Goal: Ask a question

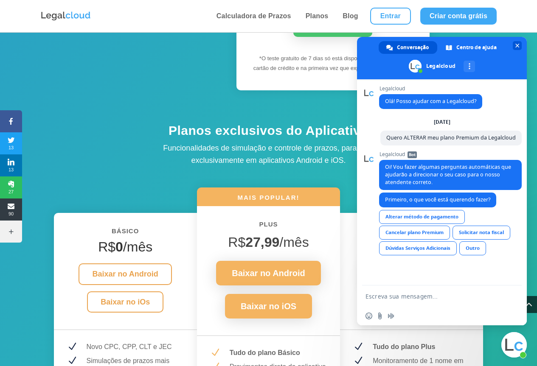
click at [518, 47] on span "Bate-papo" at bounding box center [517, 46] width 4 height 6
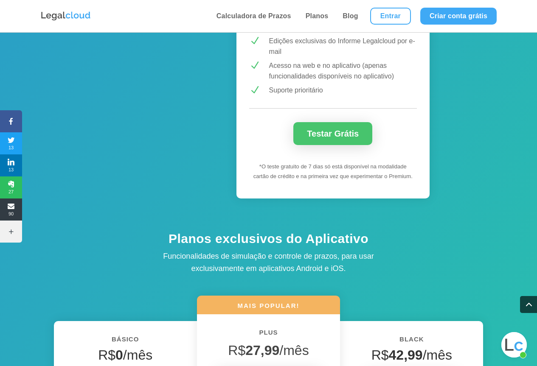
scroll to position [933, 0]
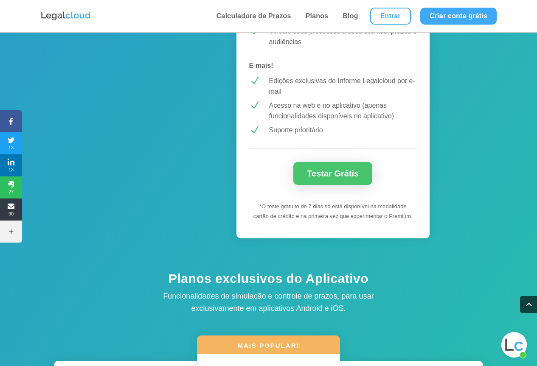
click at [514, 341] on span "Bate-papo aberto" at bounding box center [513, 344] width 25 height 25
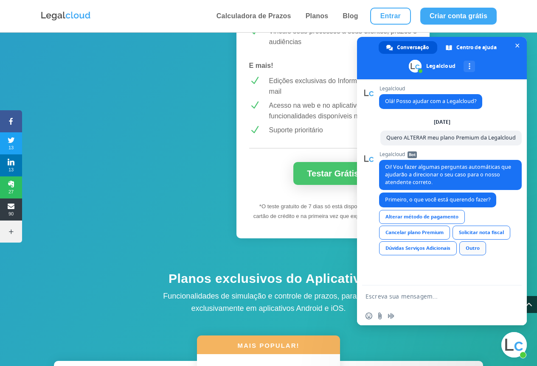
click at [479, 249] on link "Outro" at bounding box center [472, 248] width 27 height 14
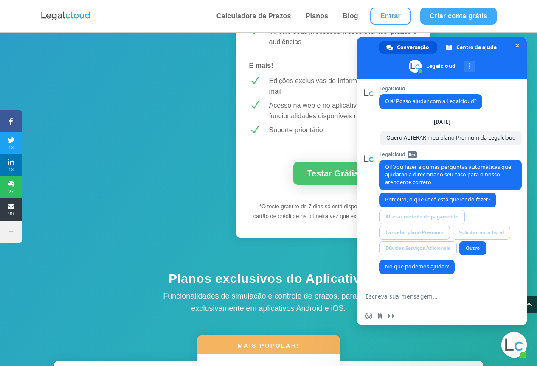
click at [414, 294] on textarea "Escreva sua mensagem..." at bounding box center [433, 296] width 136 height 21
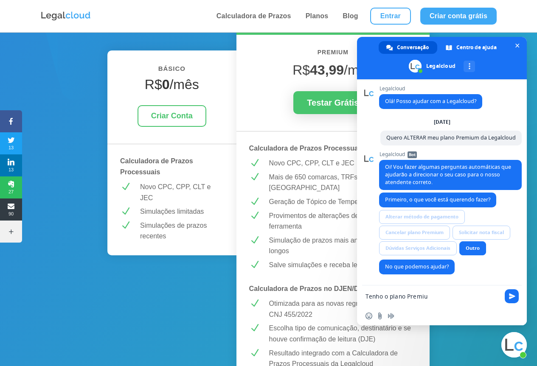
scroll to position [127, 0]
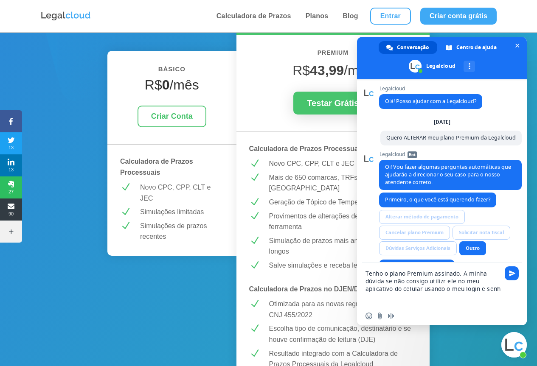
type textarea "Tenho o plano Premium assinado. A minha dúvida se não consigo utilizr ele no me…"
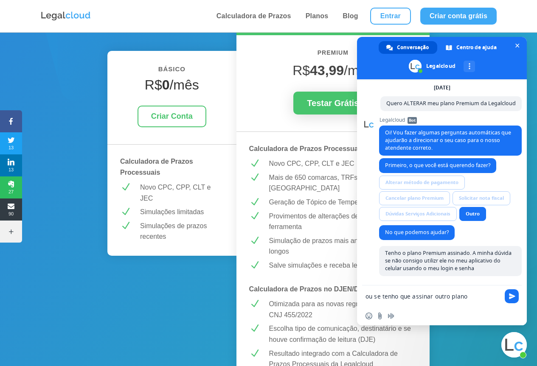
scroll to position [79, 0]
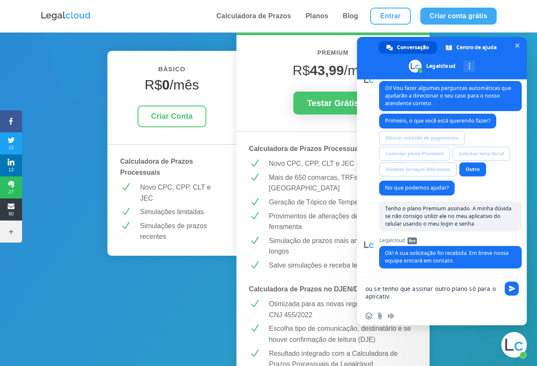
type textarea "ou se tenho que assinar outro plano só para o aplicativo"
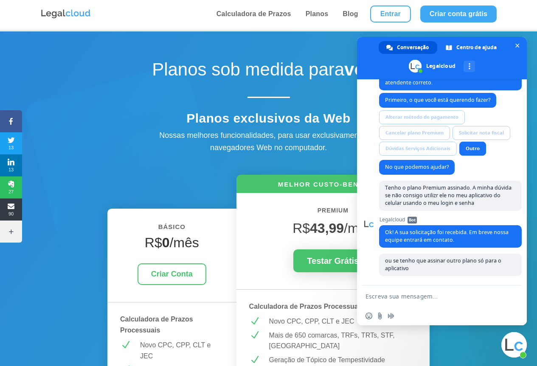
scroll to position [0, 0]
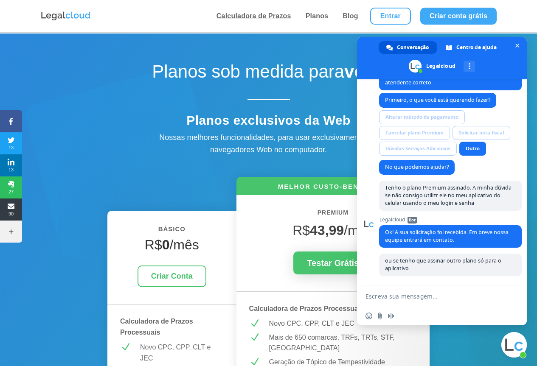
click at [273, 19] on link "Calculadora de Prazos" at bounding box center [254, 16] width 80 height 32
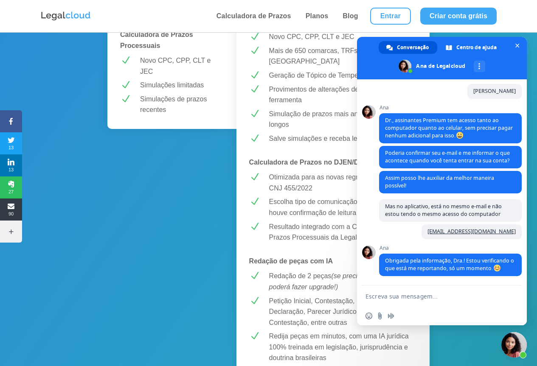
scroll to position [390, 0]
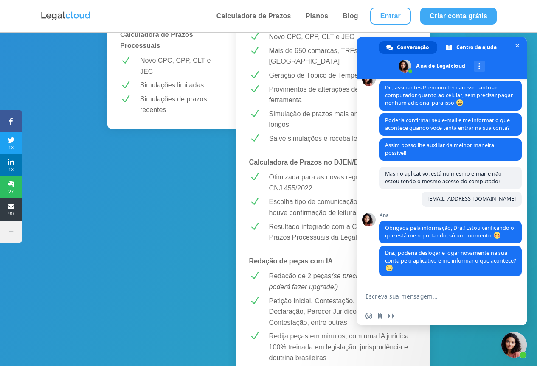
click at [423, 295] on textarea "Escreva sua mensagem..." at bounding box center [433, 296] width 136 height 21
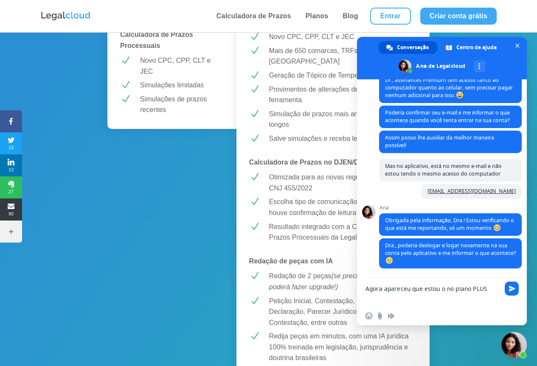
type textarea "Agora apareceu que estou no no plano PLUS"
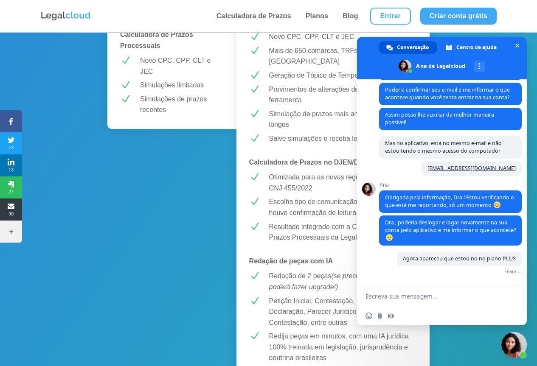
scroll to position [411, 0]
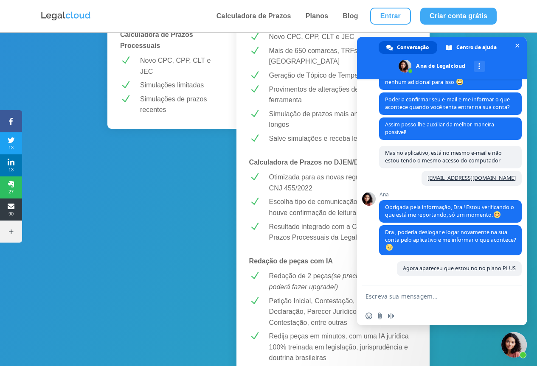
click at [400, 295] on textarea "Escreva sua mensagem..." at bounding box center [433, 296] width 136 height 21
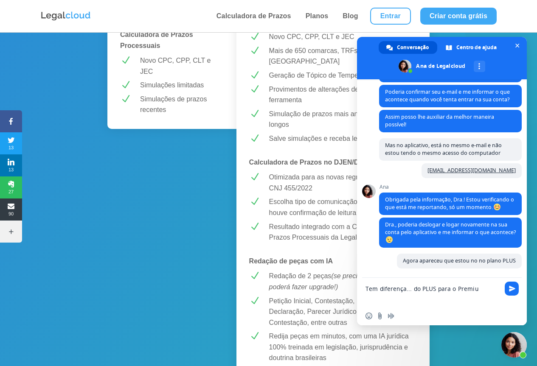
scroll to position [419, 0]
type textarea "Tem diferença... do PLUS para o Premiun?"
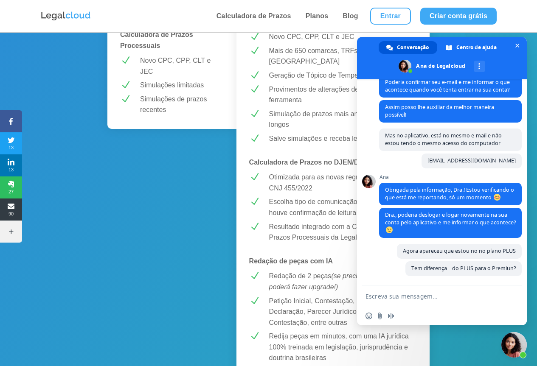
scroll to position [429, 0]
click at [418, 299] on textarea "Escreva sua mensagem..." at bounding box center [433, 296] width 136 height 21
click at [399, 297] on textarea "Escreva sua mensagem..." at bounding box center [433, 296] width 136 height 21
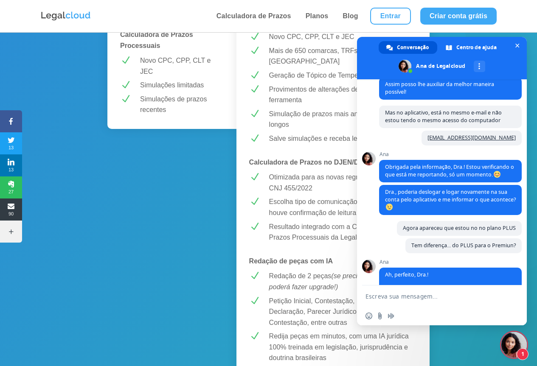
scroll to position [527, 0]
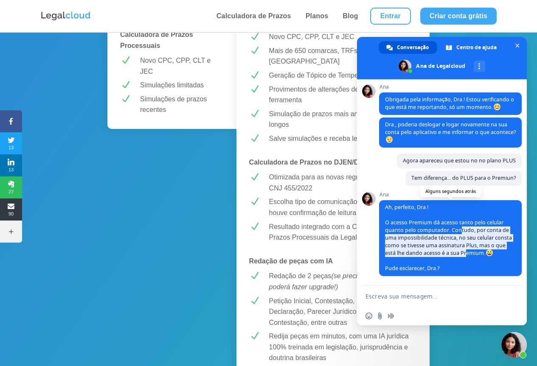
drag, startPoint x: 461, startPoint y: 223, endPoint x: 481, endPoint y: 248, distance: 31.7
click at [481, 248] on span "Ah, perfeito, Dra.! O acesso Premium dá acesso tanto pelo celular quanto pelo c…" at bounding box center [448, 238] width 127 height 68
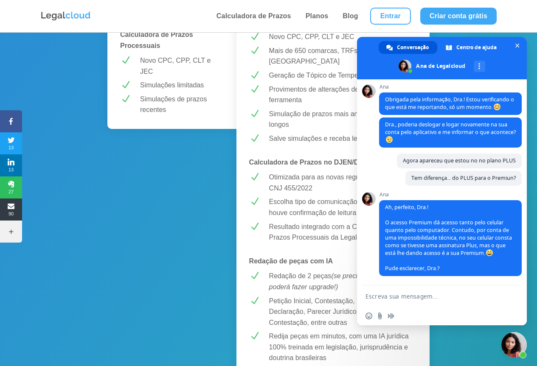
click at [432, 296] on textarea "Escreva sua mensagem..." at bounding box center [433, 296] width 136 height 21
type textarea "Claro.. Perfeito. Muito Obrigada."
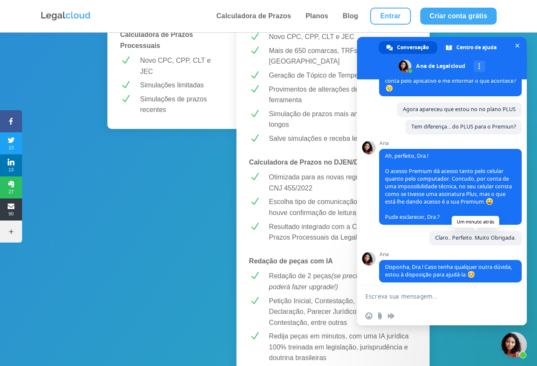
scroll to position [584, 0]
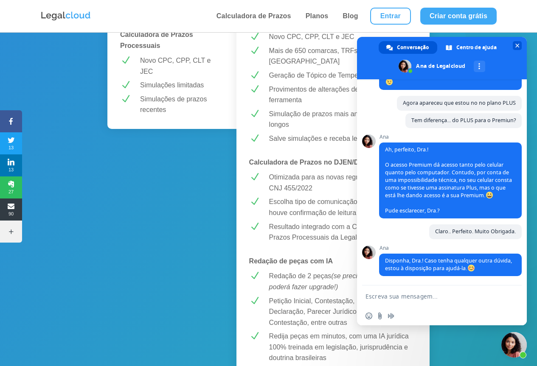
click at [520, 43] on span "Bate-papo" at bounding box center [517, 45] width 9 height 9
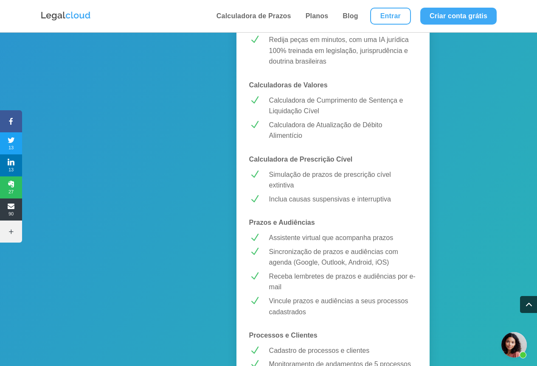
scroll to position [551, 0]
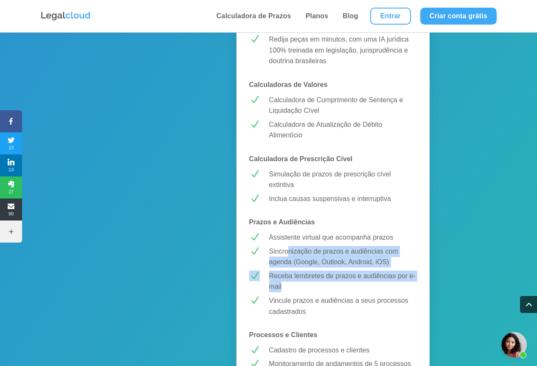
drag, startPoint x: 296, startPoint y: 249, endPoint x: 328, endPoint y: 282, distance: 46.2
click at [328, 282] on div "MELHOR CUSTO-BENEFÍCIO! PREMIUM R$ 43,99 /mês Testar Grátis Calculadora de Praz…" at bounding box center [332, 107] width 193 height 1028
click at [323, 284] on p "Receba lembretes de prazos e audiências por e-mail" at bounding box center [343, 282] width 148 height 22
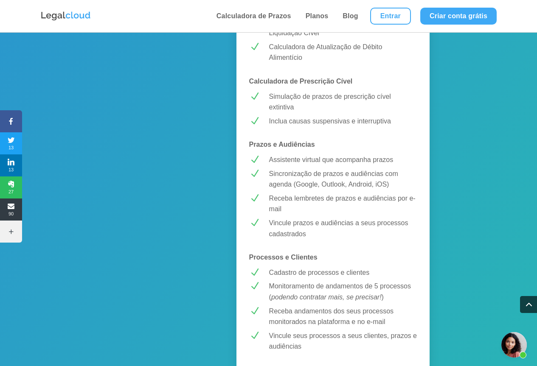
scroll to position [636, 0]
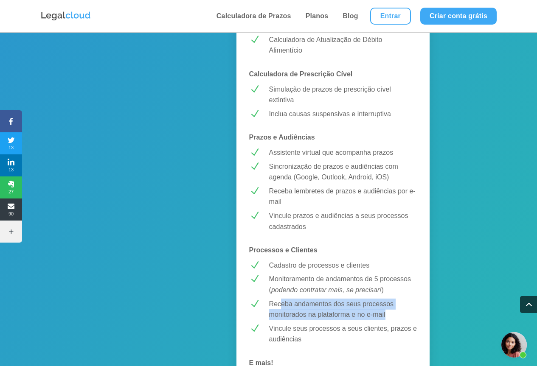
drag, startPoint x: 280, startPoint y: 302, endPoint x: 389, endPoint y: 314, distance: 108.8
click at [389, 314] on p "Receba andamentos dos seus processos monitorados na plataforma e no e-mail" at bounding box center [343, 310] width 148 height 22
